Goal: Information Seeking & Learning: Learn about a topic

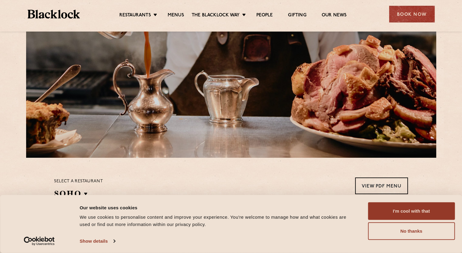
scroll to position [152, 0]
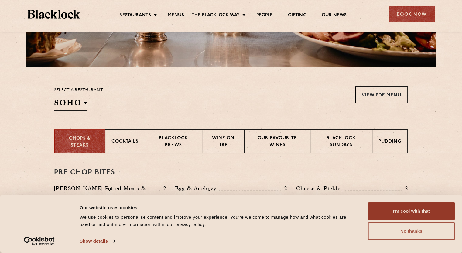
click at [400, 236] on button "No thanks" at bounding box center [411, 232] width 87 height 18
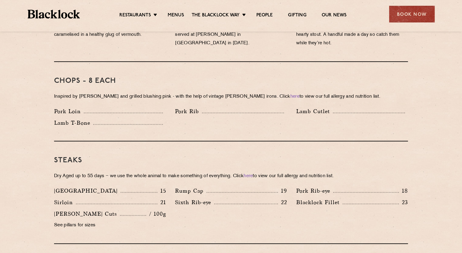
scroll to position [486, 0]
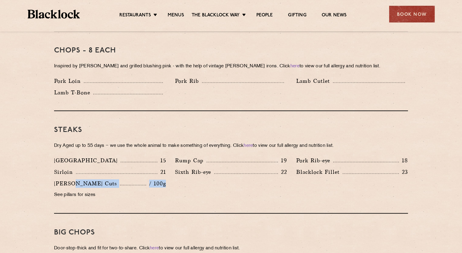
drag, startPoint x: 72, startPoint y: 175, endPoint x: 166, endPoint y: 174, distance: 94.5
click at [166, 180] on div "[PERSON_NAME] Cuts / 100g See pillars for sizes" at bounding box center [110, 191] width 121 height 23
click at [195, 156] on p "Rump Cap" at bounding box center [191, 160] width 32 height 9
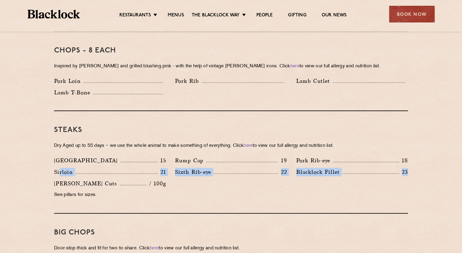
drag, startPoint x: 60, startPoint y: 162, endPoint x: 423, endPoint y: 162, distance: 362.4
click at [423, 162] on section "Pre Chop Bites [PERSON_NAME] Potted Meats & Kimchi 2 Egg & Anchovy 2 Cheese & P…" at bounding box center [231, 257] width 462 height 874
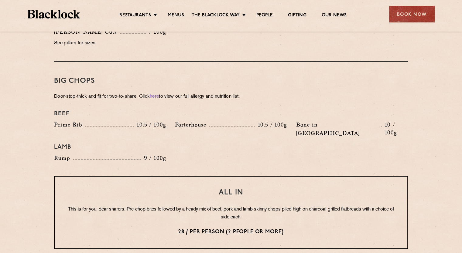
scroll to position [668, 0]
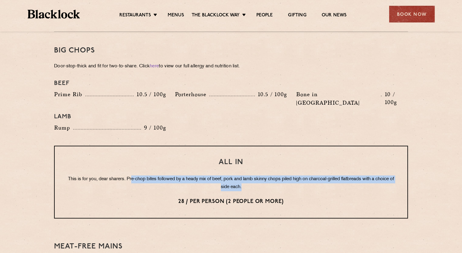
drag, startPoint x: 131, startPoint y: 159, endPoint x: 264, endPoint y: 170, distance: 133.3
click at [264, 176] on p "This is for you, dear sharers. Pre-chop bites followed by a heady mix of beef, …" at bounding box center [231, 184] width 328 height 16
drag, startPoint x: 265, startPoint y: 170, endPoint x: 74, endPoint y: 162, distance: 190.6
click at [74, 176] on p "This is for you, dear sharers. Pre-chop bites followed by a heady mix of beef, …" at bounding box center [231, 184] width 328 height 16
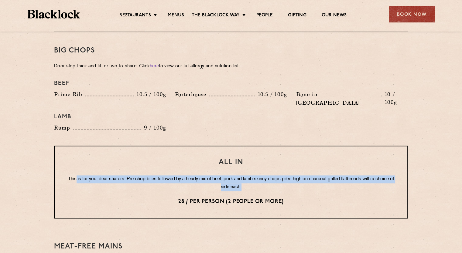
click at [74, 176] on p "This is for you, dear sharers. Pre-chop bites followed by a heady mix of beef, …" at bounding box center [231, 184] width 328 height 16
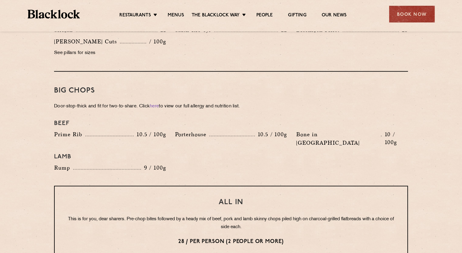
scroll to position [659, 0]
